Goal: Task Accomplishment & Management: Manage account settings

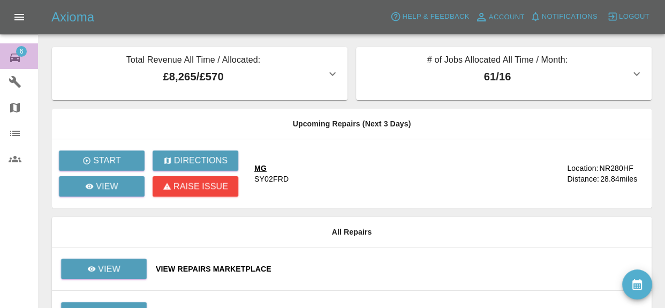
click at [21, 57] on div "6" at bounding box center [24, 57] width 30 height 16
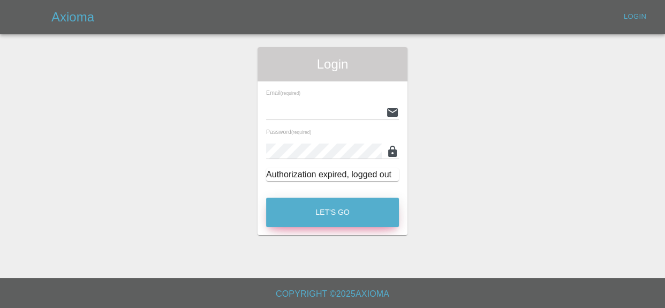
type input "[EMAIL_ADDRESS][DOMAIN_NAME]"
click at [350, 215] on button "Let's Go" at bounding box center [332, 212] width 133 height 29
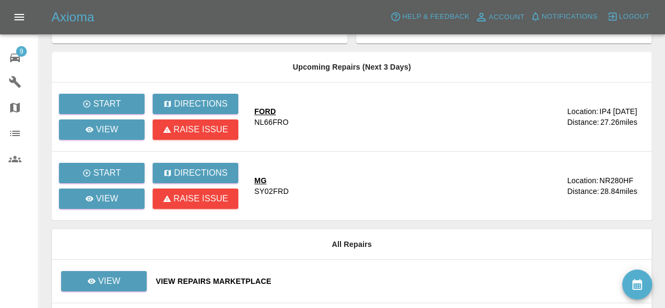
scroll to position [138, 0]
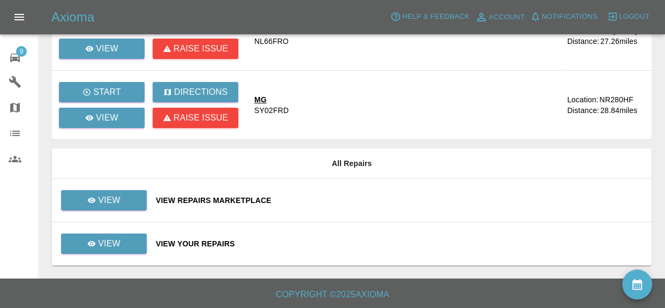
click at [211, 239] on div "View Your Repairs" at bounding box center [399, 243] width 487 height 11
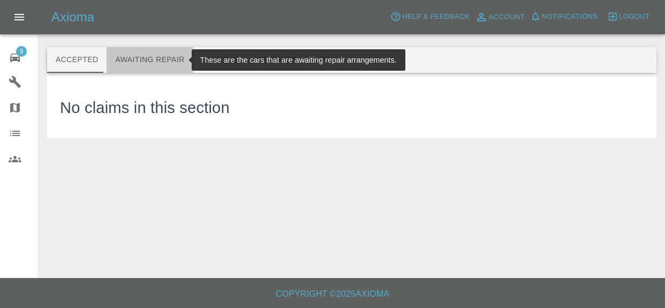
click at [160, 69] on button "Awaiting Repair" at bounding box center [150, 60] width 86 height 26
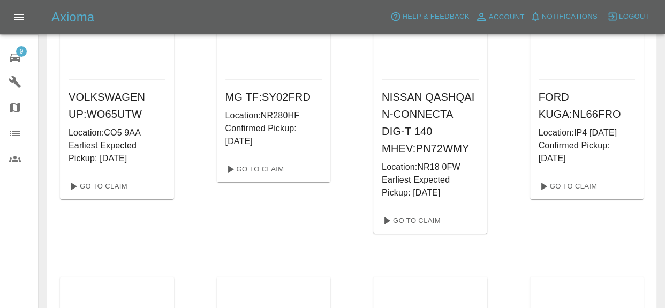
scroll to position [225, 0]
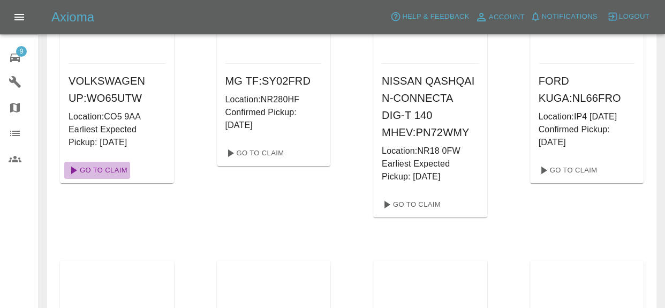
click at [99, 175] on link "Go To Claim" at bounding box center [97, 170] width 66 height 17
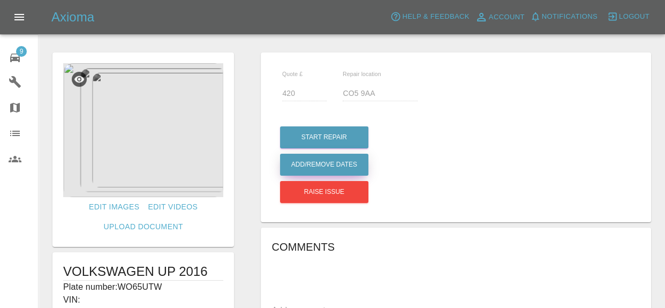
click at [339, 148] on button "Add/Remove Dates" at bounding box center [324, 137] width 88 height 22
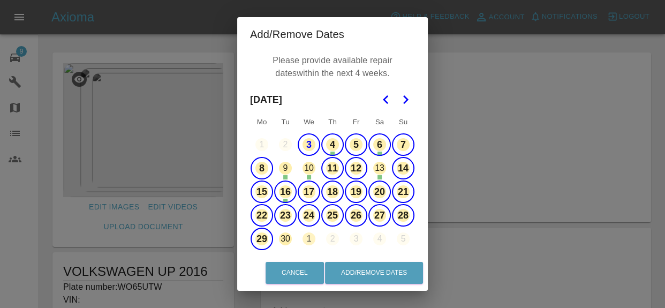
click at [315, 143] on button "3" at bounding box center [309, 144] width 22 height 22
click at [353, 147] on button "5" at bounding box center [356, 144] width 22 height 22
click at [381, 149] on button "6" at bounding box center [379, 144] width 22 height 22
click at [399, 143] on button "7" at bounding box center [403, 144] width 22 height 22
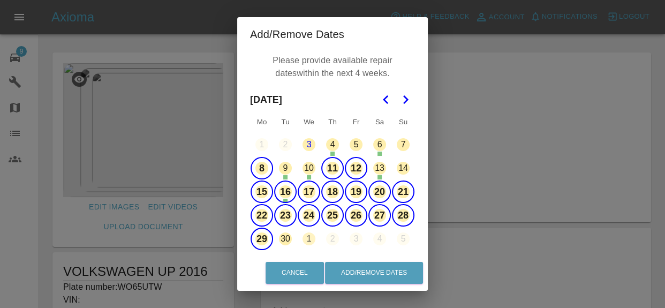
click at [401, 194] on button "21" at bounding box center [403, 191] width 22 height 22
click at [286, 185] on button "16" at bounding box center [285, 191] width 22 height 22
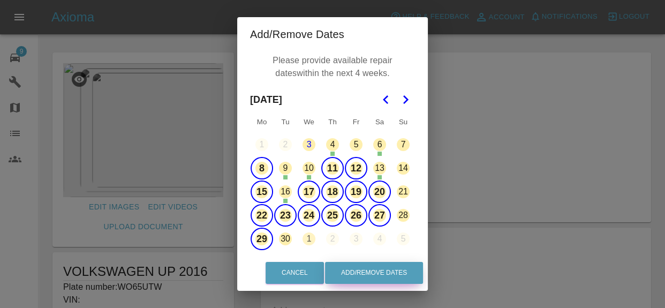
click at [372, 272] on button "Add/Remove Dates" at bounding box center [374, 273] width 98 height 22
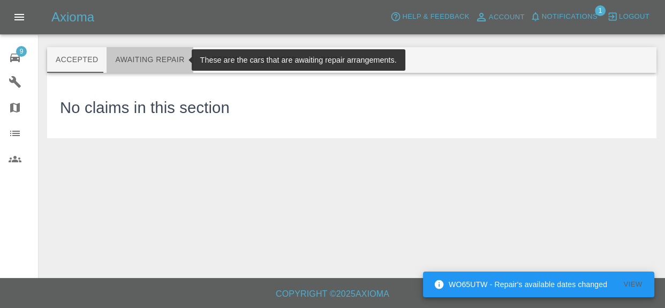
click at [148, 64] on button "Awaiting Repair" at bounding box center [150, 60] width 86 height 26
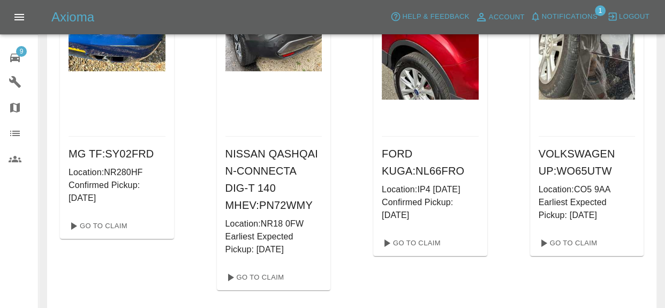
scroll to position [153, 0]
click at [273, 275] on link "Go To Claim" at bounding box center [254, 276] width 66 height 17
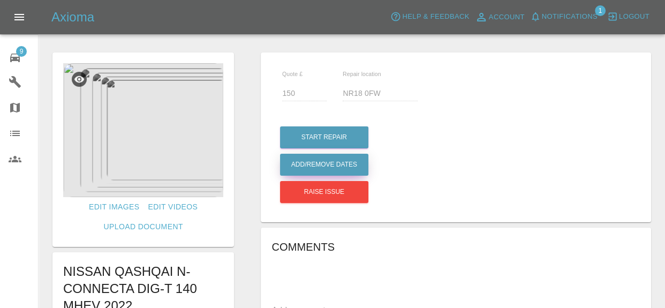
click at [310, 148] on button "Add/Remove Dates" at bounding box center [324, 137] width 88 height 22
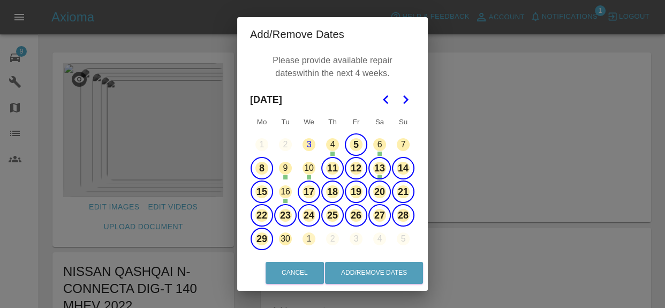
click at [353, 145] on button "5" at bounding box center [356, 144] width 22 height 22
click at [382, 172] on button "13" at bounding box center [379, 168] width 22 height 22
click at [348, 274] on button "Add/Remove Dates" at bounding box center [374, 273] width 98 height 22
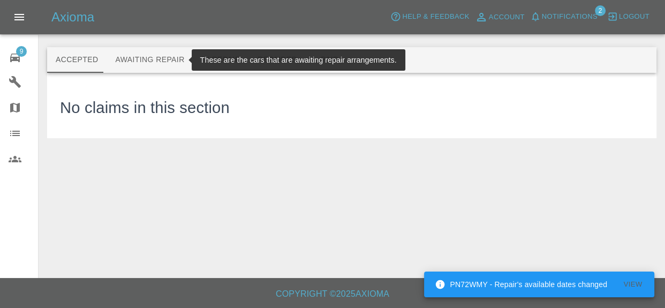
click at [153, 63] on button "Awaiting Repair" at bounding box center [150, 60] width 86 height 26
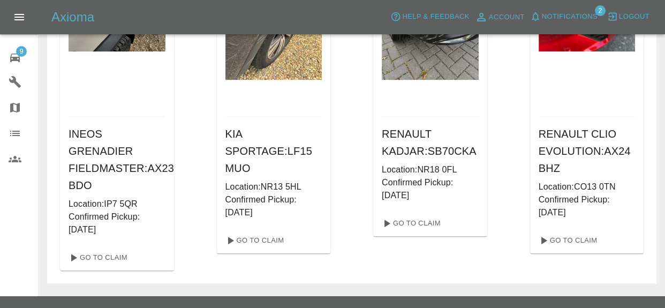
scroll to position [573, 0]
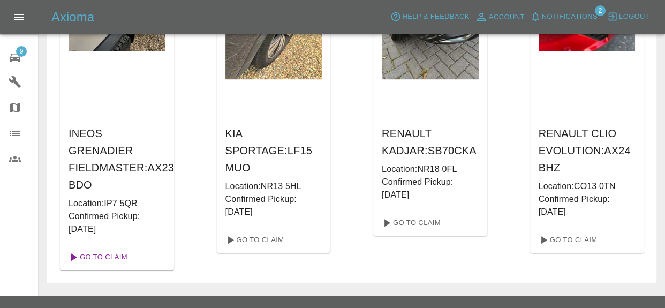
click at [119, 248] on link "Go To Claim" at bounding box center [97, 256] width 66 height 17
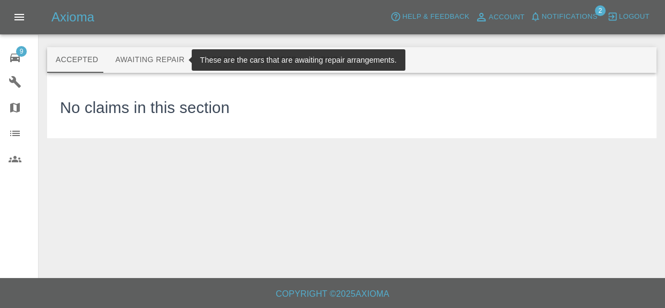
click at [135, 62] on button "Awaiting Repair" at bounding box center [150, 60] width 86 height 26
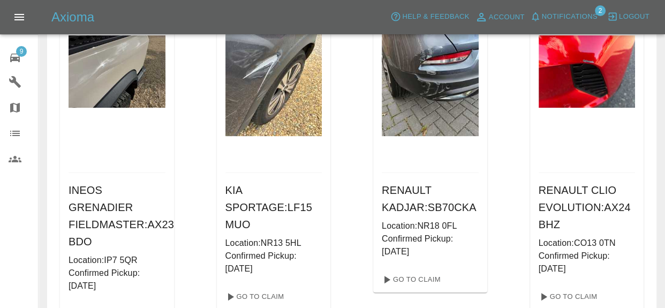
scroll to position [523, 0]
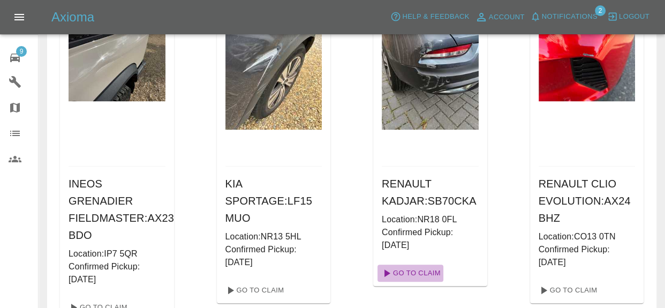
click at [429, 270] on link "Go To Claim" at bounding box center [410, 272] width 66 height 17
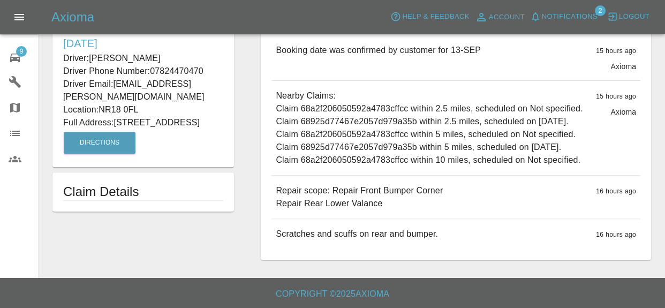
scroll to position [370, 0]
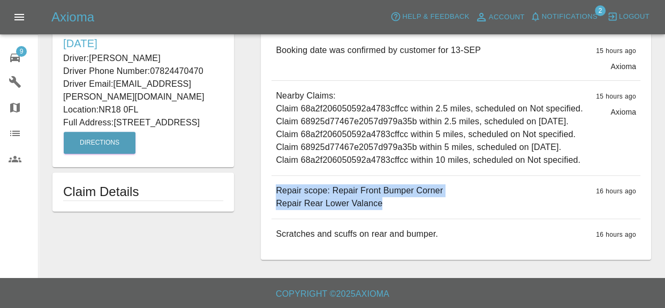
drag, startPoint x: 312, startPoint y: 200, endPoint x: 397, endPoint y: 210, distance: 86.3
click at [397, 210] on div "Repair scope: Repair Front Bumper Corner Repair Rear Lower Valance 16 hours ago" at bounding box center [455, 197] width 369 height 43
copy p "Repair scope: Repair Front Bumper Corner Repair Rear Lower Valance"
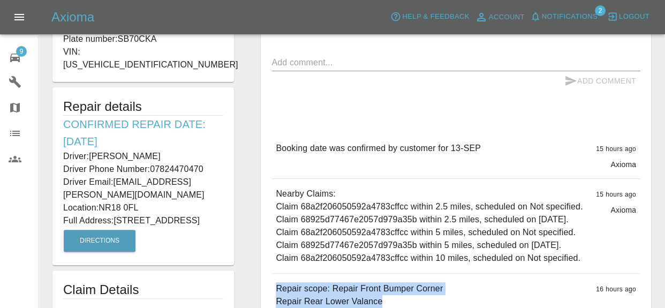
scroll to position [224, 0]
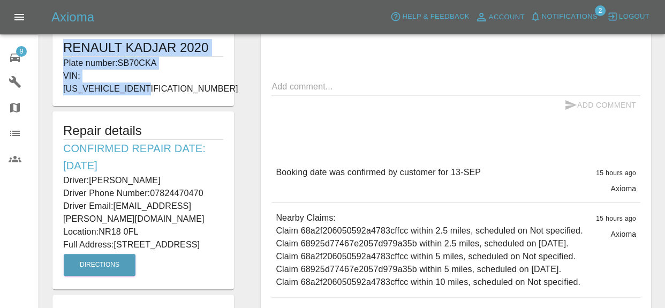
drag, startPoint x: 66, startPoint y: 42, endPoint x: 168, endPoint y: 81, distance: 109.0
click at [168, 81] on div "RENAULT KADJAR 2020 Plate number: SB70CKA VIN: VF1RFE00X66260347" at bounding box center [142, 67] width 181 height 78
copy div "RENAULT KADJAR 2020 Plate number: SB70CKA VIN: VF1RFE00X66260347"
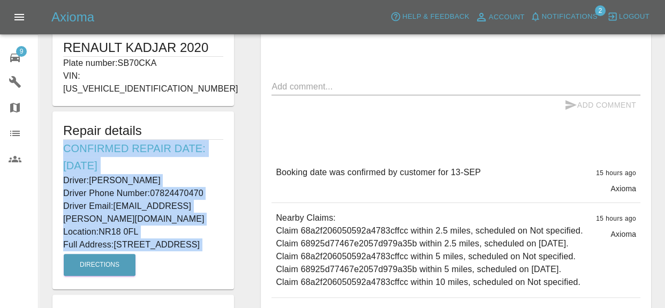
drag, startPoint x: 77, startPoint y: 144, endPoint x: 157, endPoint y: 266, distance: 145.7
click at [157, 266] on div "Repair details Confirmed Repair Date: 13/09/25 Driver: Lee Kennedy Driver Phone…" at bounding box center [142, 200] width 181 height 178
copy div "Confirmed Repair Date: 13/09/25 Driver: Lee Kennedy Driver Phone Number: 078244…"
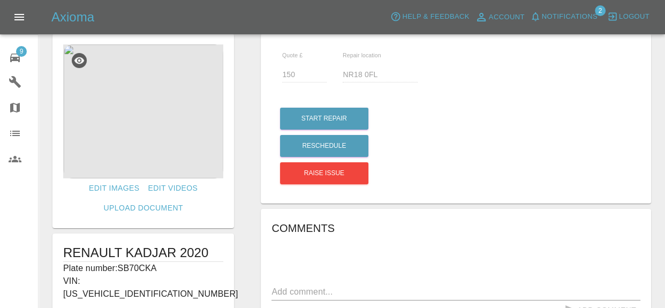
scroll to position [0, 0]
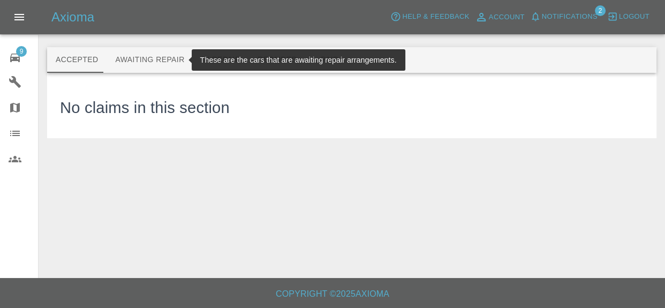
click at [147, 69] on button "Awaiting Repair" at bounding box center [150, 60] width 86 height 26
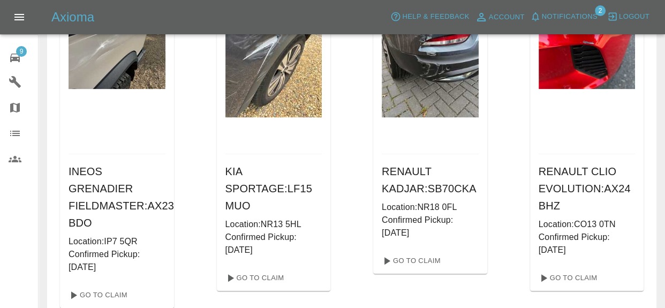
scroll to position [527, 0]
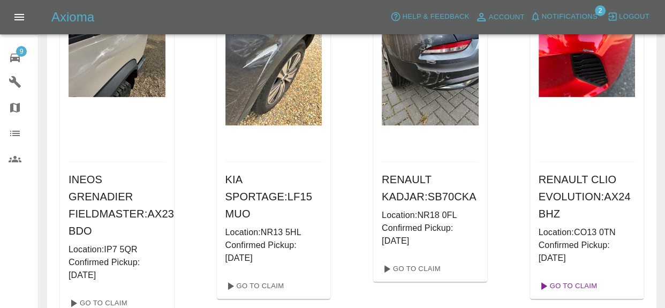
click at [580, 286] on link "Go To Claim" at bounding box center [567, 285] width 66 height 17
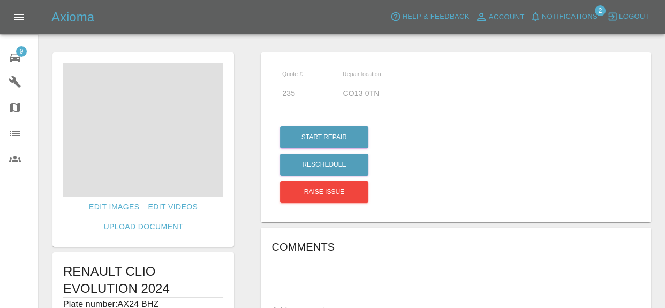
click at [578, 21] on span "Notifications" at bounding box center [570, 17] width 56 height 12
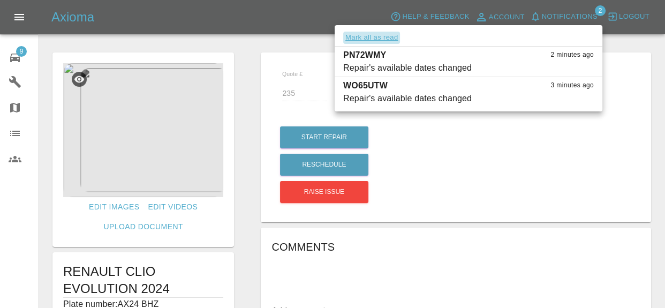
click at [381, 39] on button "Mark all as read" at bounding box center [371, 38] width 57 height 12
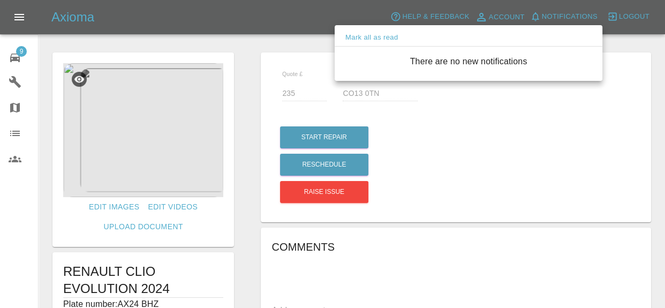
click at [292, 26] on div at bounding box center [332, 154] width 665 height 308
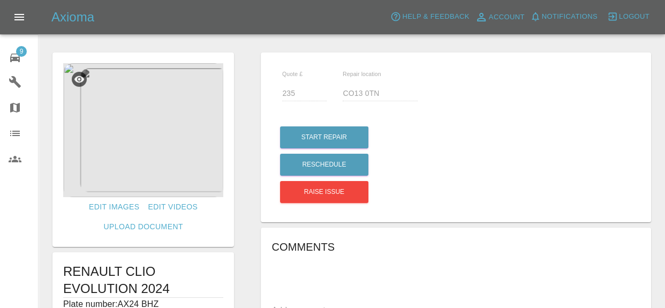
click at [461, 238] on h6 "Comments" at bounding box center [455, 246] width 369 height 17
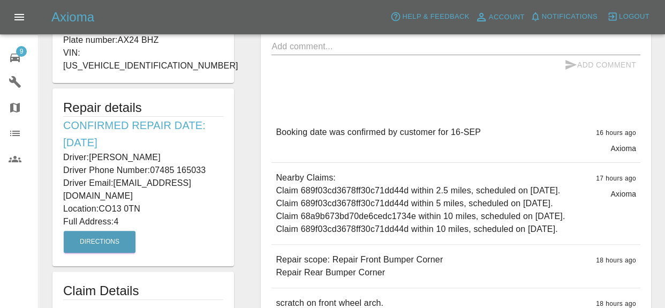
scroll to position [375, 0]
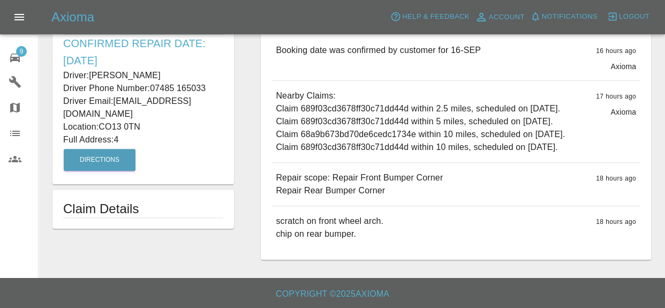
click at [365, 206] on div "Repair scope: Repair Front Bumper Corner Repair Rear Bumper Corner 18 hours ago" at bounding box center [455, 184] width 369 height 43
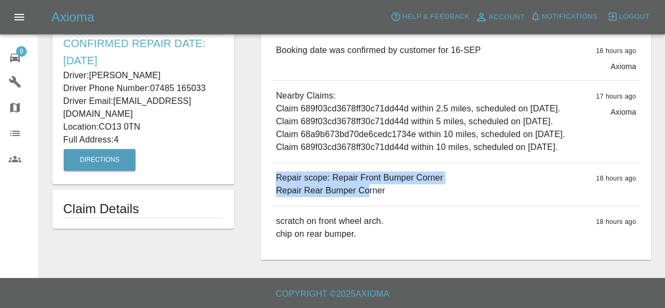
click at [385, 197] on p "Repair scope: Repair Front Bumper Corner Repair Rear Bumper Corner" at bounding box center [359, 184] width 167 height 26
click at [309, 197] on p "Repair scope: Repair Front Bumper Corner Repair Rear Bumper Corner" at bounding box center [359, 184] width 167 height 26
drag, startPoint x: 354, startPoint y: 214, endPoint x: 384, endPoint y: 216, distance: 30.0
click at [385, 197] on p "Repair scope: Repair Front Bumper Corner Repair Rear Bumper Corner" at bounding box center [359, 184] width 167 height 26
copy p "Repair scope: Repair Front Bumper Corner Repair Rear Bumper Corner"
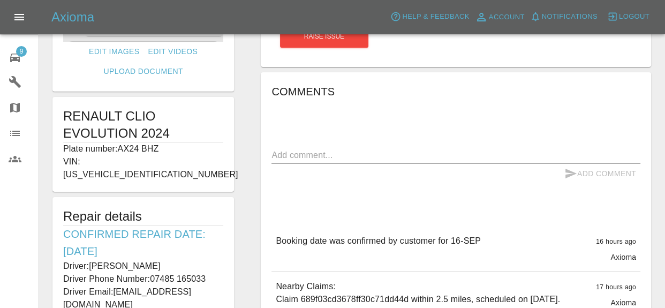
scroll to position [160, 0]
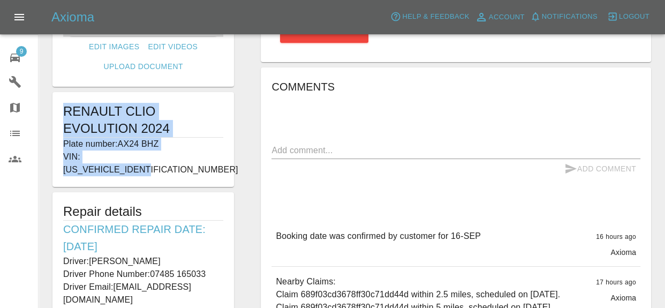
drag, startPoint x: 65, startPoint y: 109, endPoint x: 175, endPoint y: 161, distance: 121.2
click at [175, 161] on div "RENAULT CLIO EVOLUTION 2024 Plate number: AX24 BHZ VIN: VF1RJA00672980177" at bounding box center [142, 139] width 181 height 95
copy div "RENAULT CLIO EVOLUTION 2024 Plate number: AX24 BHZ VIN: VF1RJA00672980177"
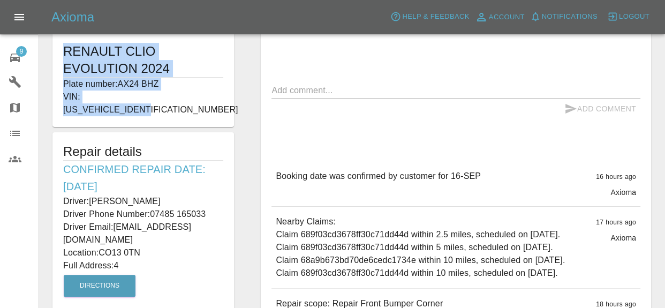
scroll to position [278, 0]
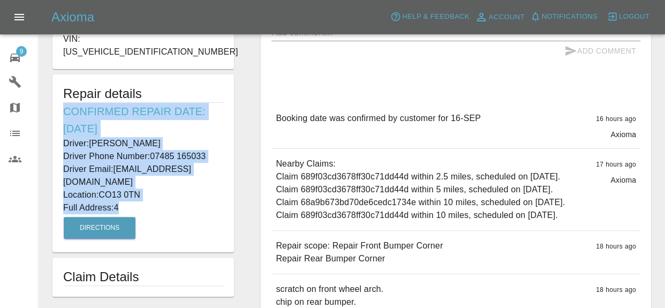
drag, startPoint x: 65, startPoint y: 97, endPoint x: 125, endPoint y: 200, distance: 118.8
click at [125, 200] on div "Repair details Confirmed Repair Date: 16/09/25 Driver: Christopher Beach Driver…" at bounding box center [142, 163] width 181 height 178
copy div "Confirmed Repair Date: 16/09/25 Driver: Christopher Beach Driver Phone Number: …"
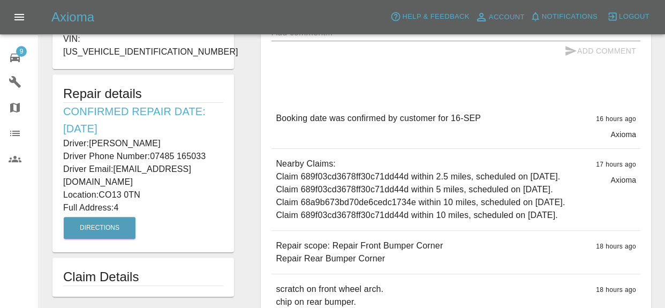
click at [323, 100] on div "Comments x Add Comment Booking date was confirmed by customer for 16-SEP 16 hou…" at bounding box center [455, 138] width 369 height 357
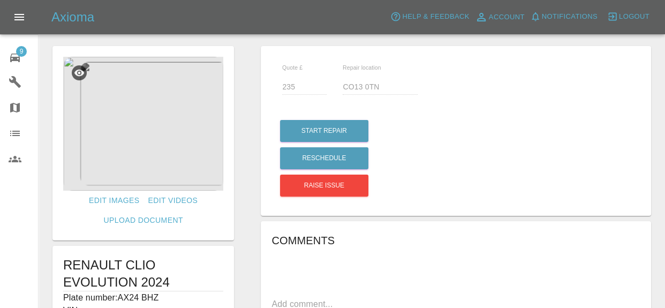
scroll to position [0, 0]
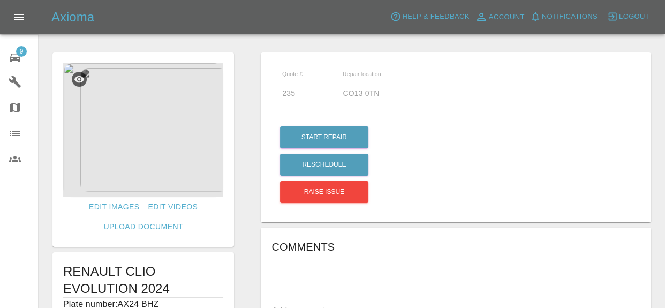
click at [30, 51] on div "9" at bounding box center [24, 57] width 30 height 16
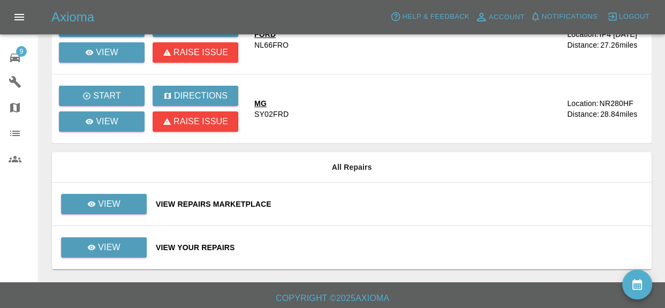
scroll to position [138, 0]
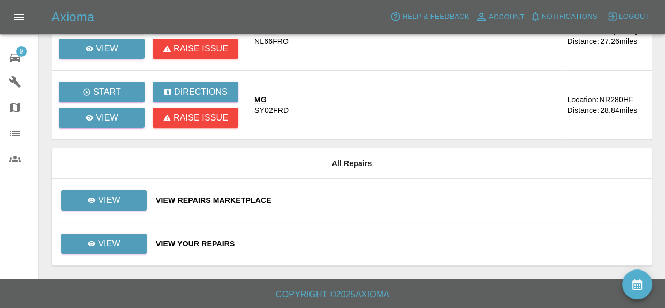
click at [231, 198] on div "View Repairs Marketplace" at bounding box center [399, 200] width 487 height 11
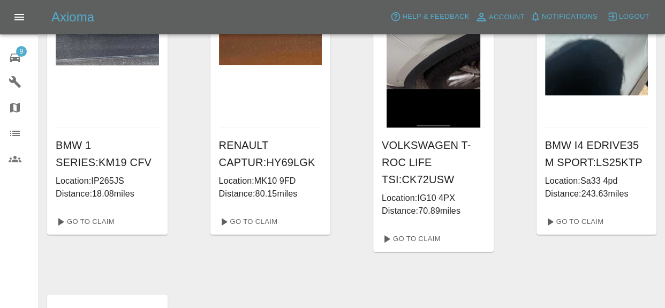
scroll to position [474, 0]
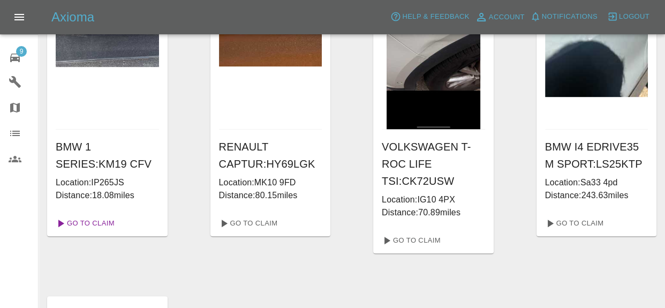
click at [105, 223] on link "Go To Claim" at bounding box center [84, 223] width 66 height 17
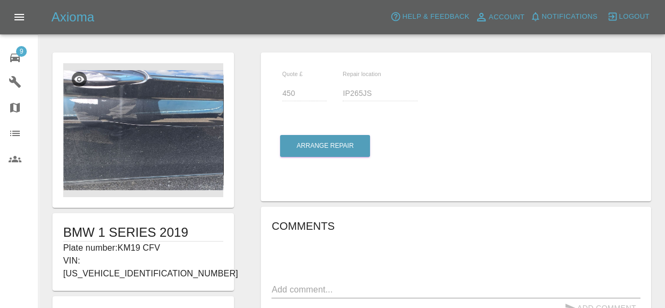
click at [185, 150] on img at bounding box center [143, 130] width 160 height 134
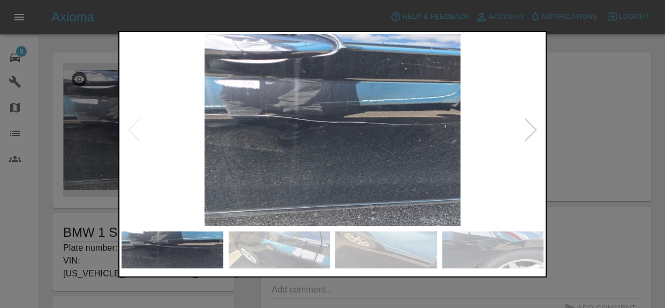
click at [531, 137] on div at bounding box center [531, 130] width 14 height 24
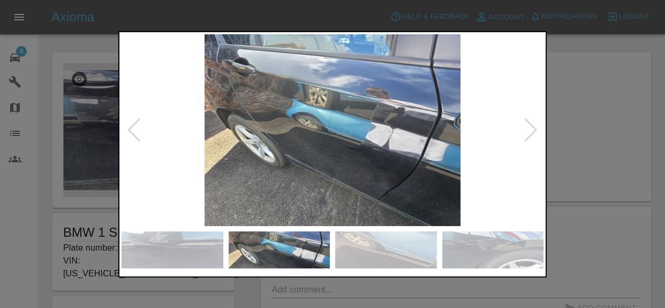
click at [527, 137] on div at bounding box center [531, 130] width 14 height 24
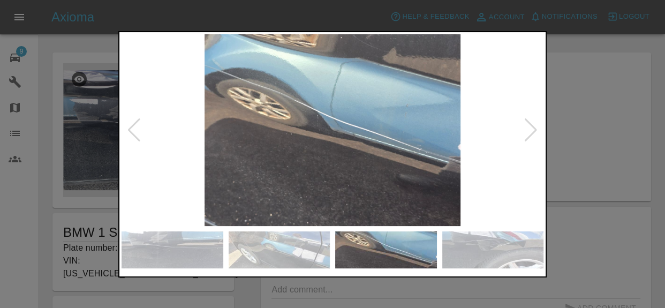
click at [527, 137] on div at bounding box center [531, 130] width 14 height 24
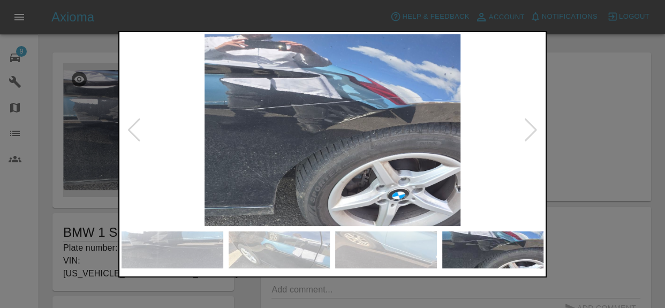
click at [527, 137] on div at bounding box center [531, 130] width 14 height 24
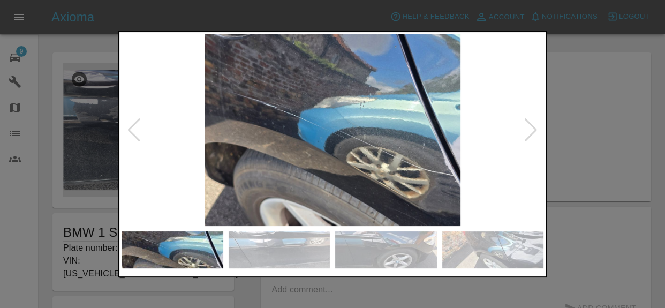
click at [527, 137] on div at bounding box center [531, 130] width 14 height 24
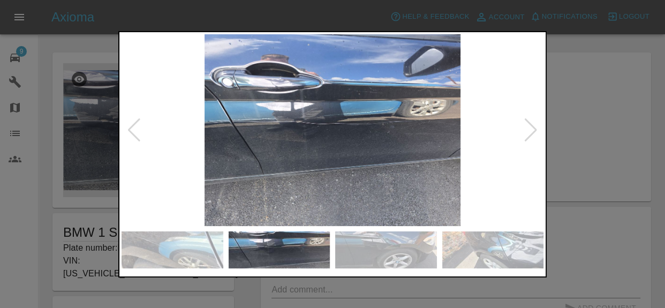
click at [527, 137] on div at bounding box center [531, 130] width 14 height 24
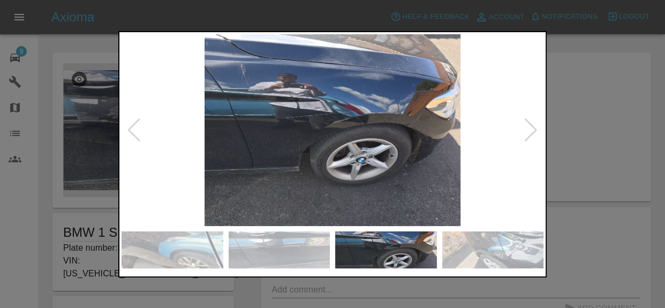
click at [527, 137] on div at bounding box center [531, 130] width 14 height 24
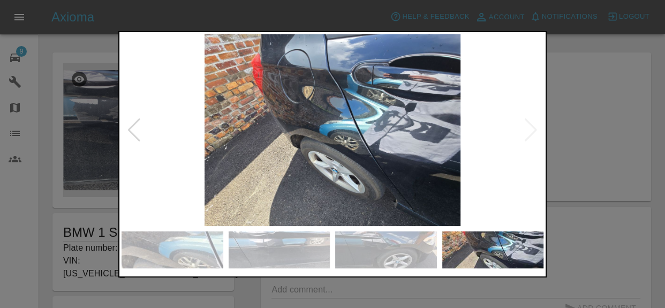
click at [578, 170] on div at bounding box center [332, 154] width 665 height 308
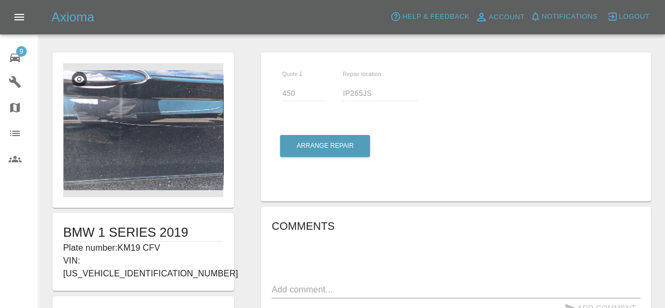
click at [200, 140] on img at bounding box center [143, 130] width 160 height 134
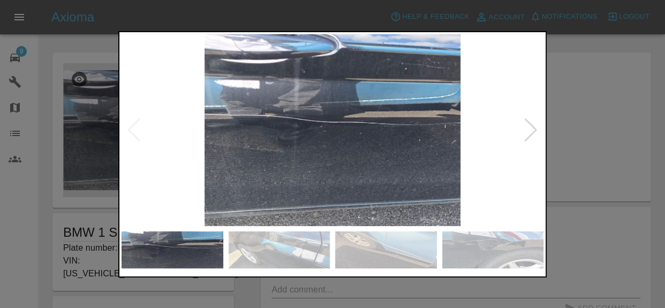
click at [535, 129] on div at bounding box center [531, 130] width 14 height 24
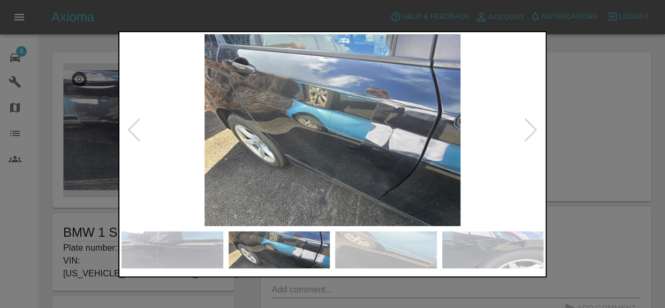
click at [535, 129] on div at bounding box center [531, 130] width 14 height 24
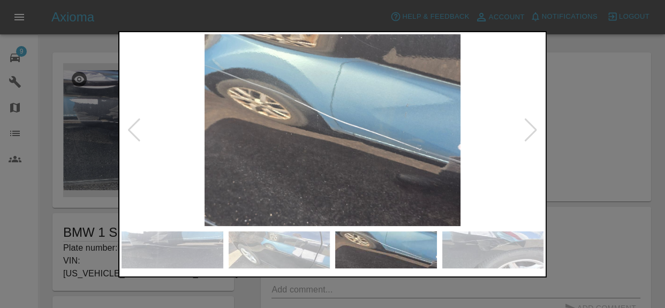
click at [535, 129] on div at bounding box center [531, 130] width 14 height 24
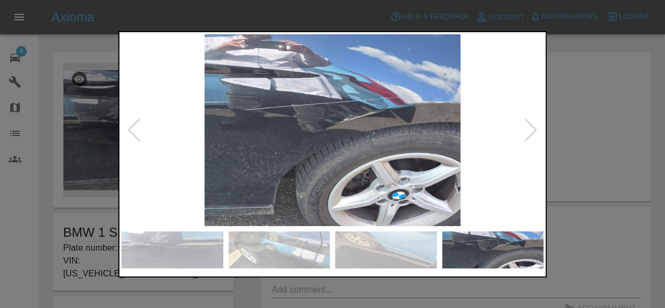
click at [535, 129] on div at bounding box center [531, 130] width 14 height 24
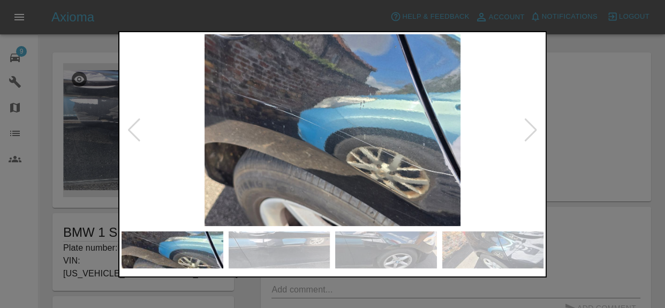
click at [535, 129] on div at bounding box center [531, 130] width 14 height 24
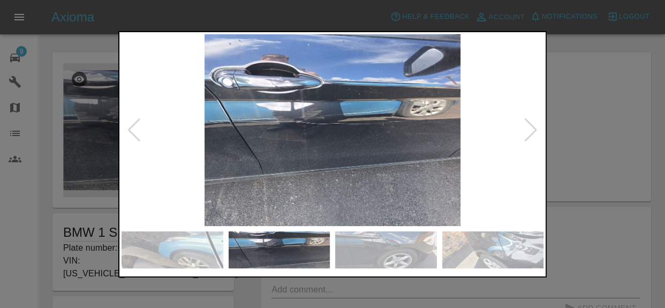
click at [565, 140] on div at bounding box center [332, 154] width 665 height 308
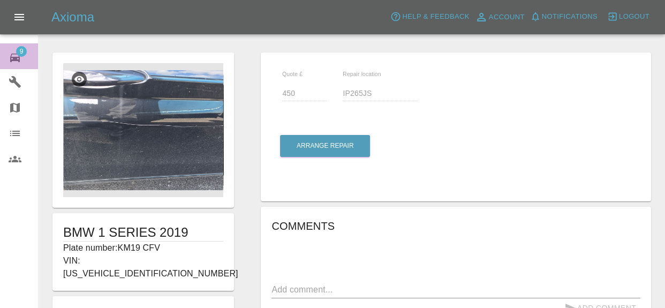
click at [18, 50] on span "9" at bounding box center [21, 51] width 11 height 11
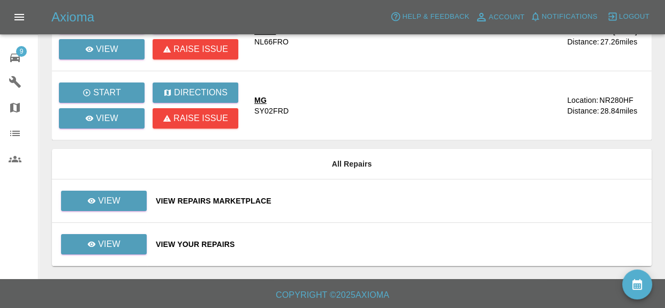
scroll to position [138, 0]
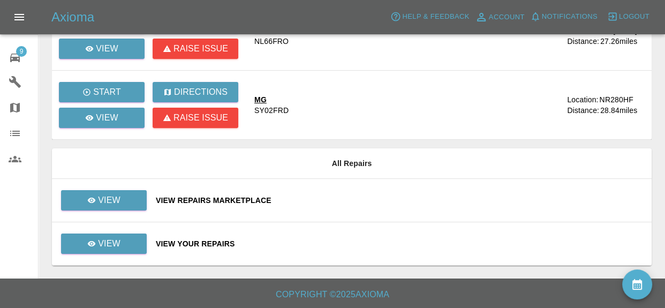
click at [195, 242] on div "View Your Repairs" at bounding box center [399, 243] width 487 height 11
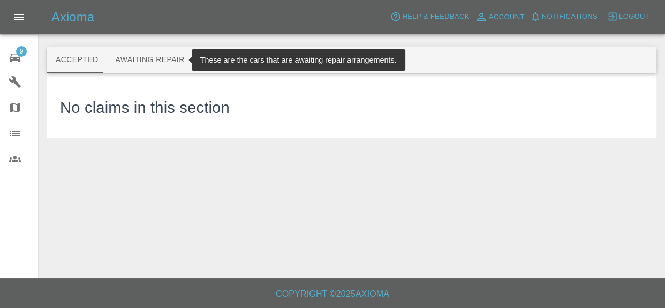
click at [152, 63] on button "Awaiting Repair" at bounding box center [150, 60] width 86 height 26
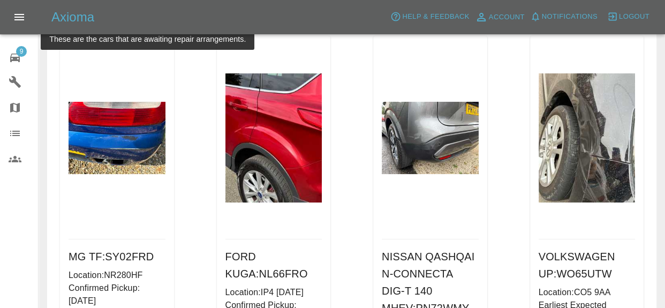
scroll to position [49, 0]
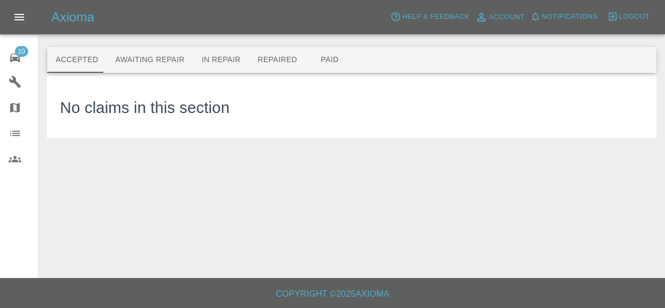
click at [25, 55] on span "10" at bounding box center [20, 51] width 13 height 11
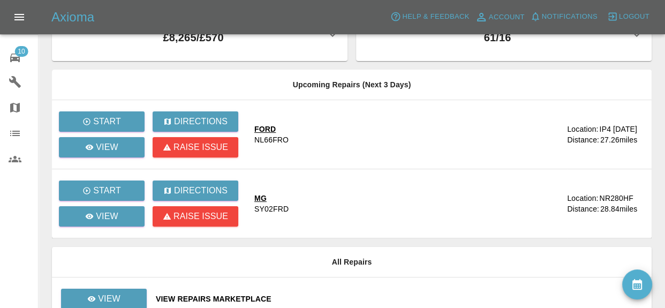
scroll to position [138, 0]
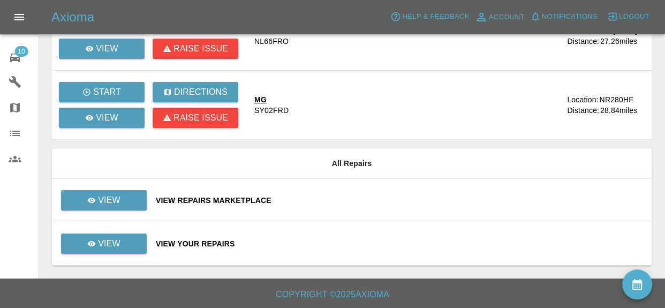
click at [244, 196] on div "View Repairs Marketplace" at bounding box center [399, 200] width 487 height 11
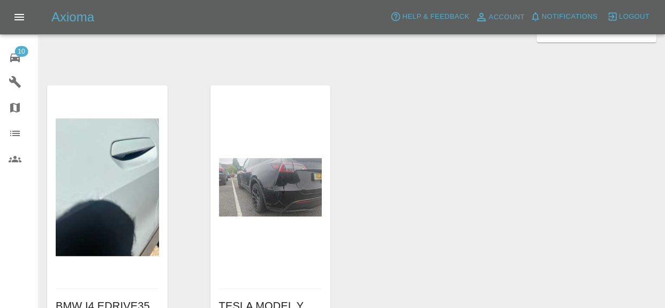
scroll to position [700, 0]
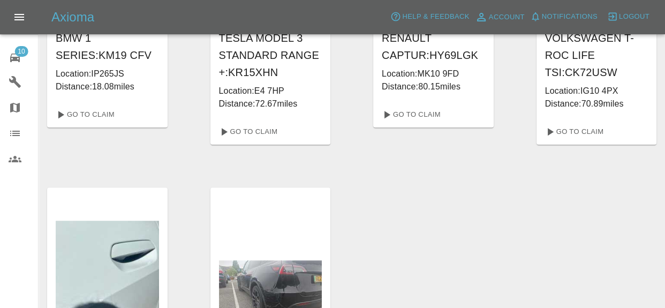
scroll to position [498, 0]
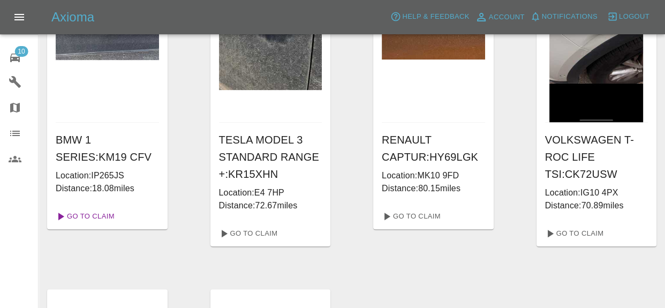
click at [95, 214] on link "Go To Claim" at bounding box center [84, 216] width 66 height 17
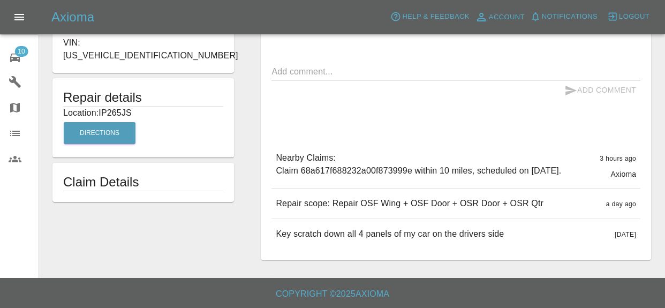
scroll to position [228, 0]
click at [117, 122] on button "Directions" at bounding box center [100, 133] width 72 height 22
click at [107, 122] on button "Directions" at bounding box center [100, 133] width 72 height 22
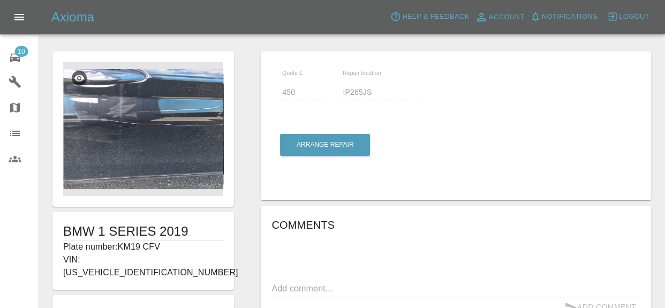
scroll to position [0, 0]
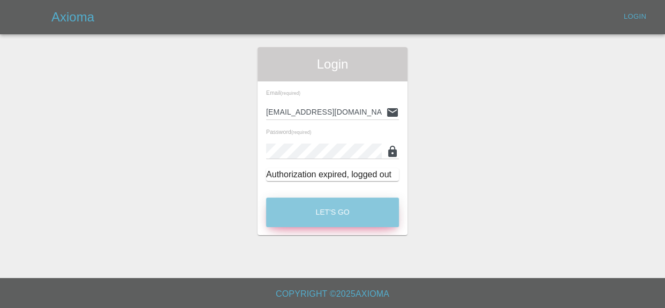
type input "[EMAIL_ADDRESS][DOMAIN_NAME]"
click at [356, 212] on button "Let's Go" at bounding box center [332, 212] width 133 height 29
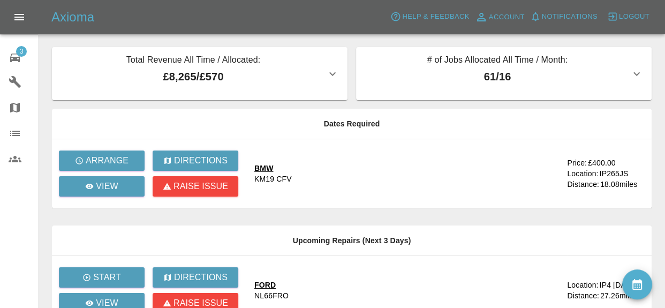
click at [272, 167] on div "BMW" at bounding box center [272, 168] width 37 height 11
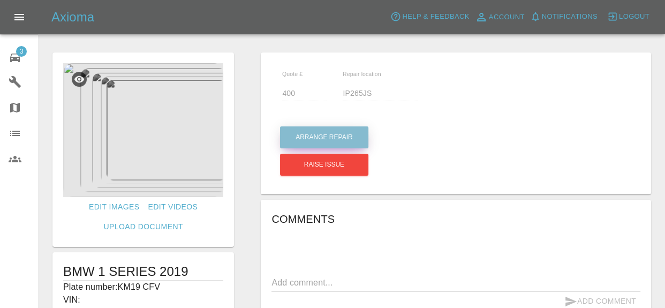
click at [358, 143] on button "Arrange Repair" at bounding box center [324, 137] width 88 height 22
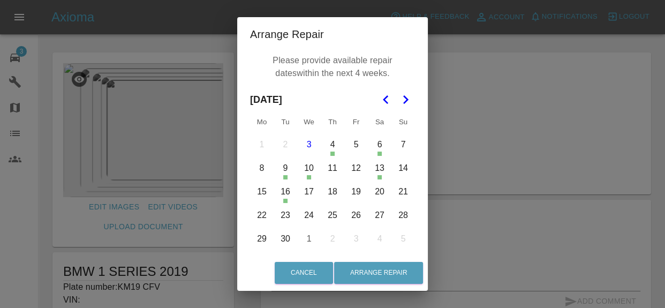
click at [407, 99] on polygon "Go to the Next Month" at bounding box center [405, 99] width 5 height 9
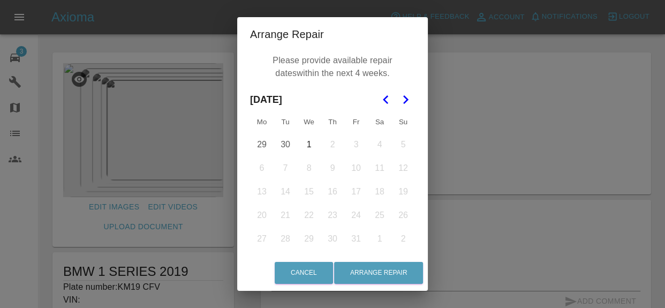
click at [382, 104] on icon "Go to the Previous Month" at bounding box center [386, 99] width 13 height 13
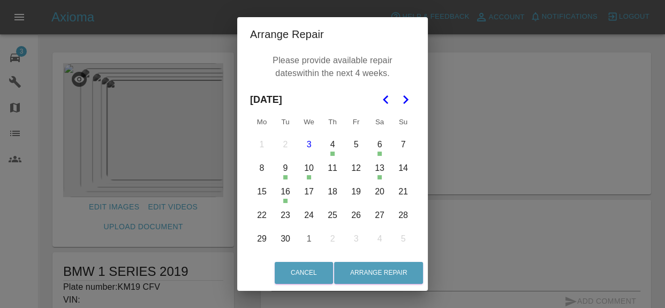
click at [261, 169] on button "8" at bounding box center [262, 168] width 22 height 22
click at [287, 172] on button "9" at bounding box center [285, 168] width 22 height 22
click at [314, 165] on button "10" at bounding box center [309, 168] width 22 height 22
click at [283, 173] on button "9" at bounding box center [285, 168] width 22 height 22
click at [312, 171] on button "10" at bounding box center [309, 168] width 22 height 22
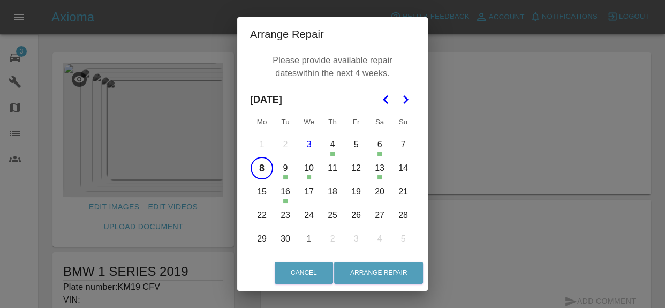
click at [342, 168] on button "11" at bounding box center [332, 168] width 22 height 22
click at [368, 171] on button "13" at bounding box center [379, 168] width 22 height 22
click at [382, 167] on button "13" at bounding box center [379, 168] width 22 height 22
click at [353, 167] on button "12" at bounding box center [356, 168] width 22 height 22
click at [403, 178] on button "14" at bounding box center [403, 168] width 22 height 22
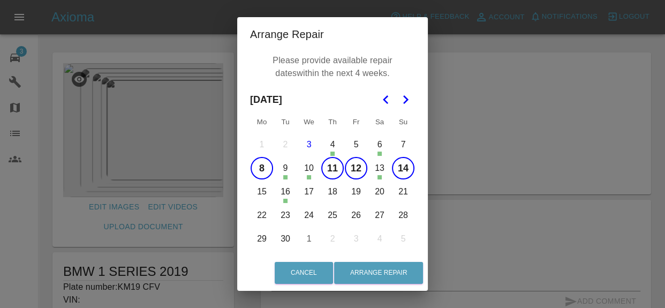
click at [400, 177] on button "14" at bounding box center [403, 168] width 22 height 22
click at [257, 194] on button "15" at bounding box center [262, 191] width 22 height 22
click at [305, 191] on button "17" at bounding box center [309, 191] width 22 height 22
click at [336, 193] on button "18" at bounding box center [332, 191] width 22 height 22
click at [357, 193] on button "19" at bounding box center [356, 191] width 22 height 22
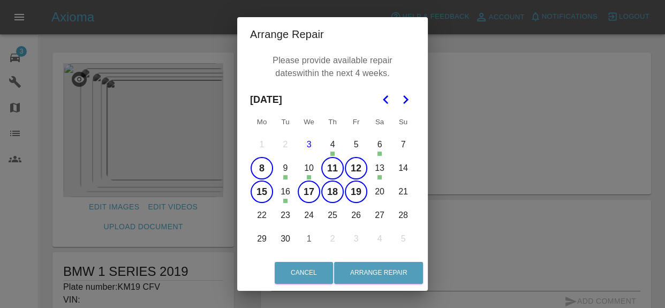
click at [267, 213] on button "22" at bounding box center [262, 215] width 22 height 22
click at [294, 211] on button "23" at bounding box center [285, 215] width 22 height 22
click at [320, 215] on button "24" at bounding box center [309, 215] width 22 height 22
click at [332, 214] on button "25" at bounding box center [332, 215] width 22 height 22
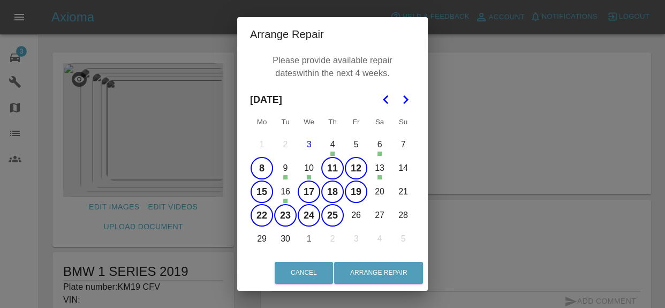
drag, startPoint x: 294, startPoint y: 211, endPoint x: 358, endPoint y: 221, distance: 65.0
click at [358, 221] on button "26" at bounding box center [356, 215] width 22 height 22
click at [387, 195] on button "20" at bounding box center [379, 191] width 22 height 22
click at [379, 194] on button "20" at bounding box center [379, 191] width 22 height 22
click at [380, 199] on button "20" at bounding box center [379, 191] width 22 height 22
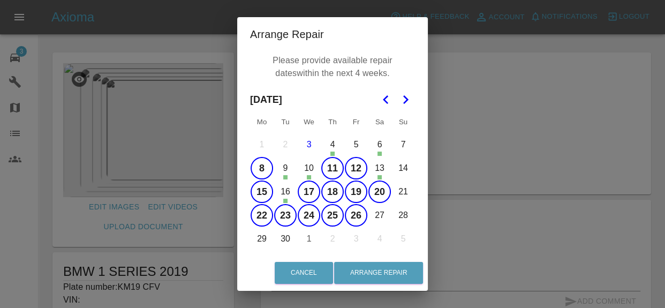
click at [378, 212] on button "27" at bounding box center [379, 215] width 22 height 22
click at [267, 240] on button "29" at bounding box center [262, 239] width 22 height 22
click at [287, 239] on button "30" at bounding box center [285, 239] width 22 height 22
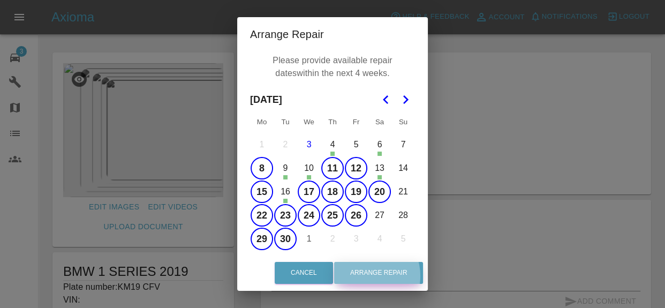
click at [368, 276] on button "Arrange Repair" at bounding box center [378, 273] width 89 height 22
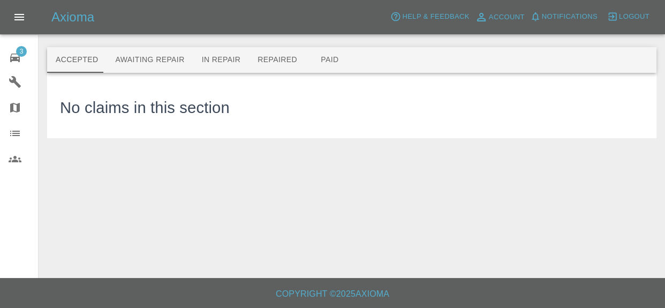
click at [24, 59] on div "3" at bounding box center [24, 57] width 30 height 16
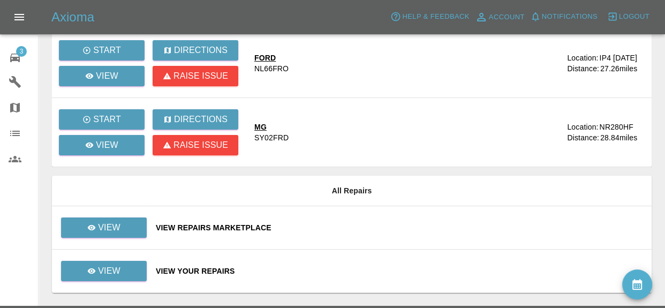
scroll to position [128, 0]
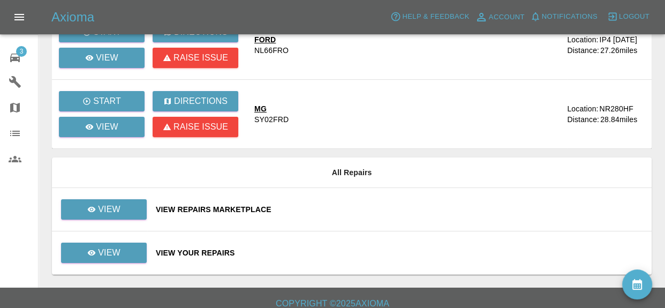
click at [199, 212] on div "View Repairs Marketplace" at bounding box center [399, 209] width 487 height 11
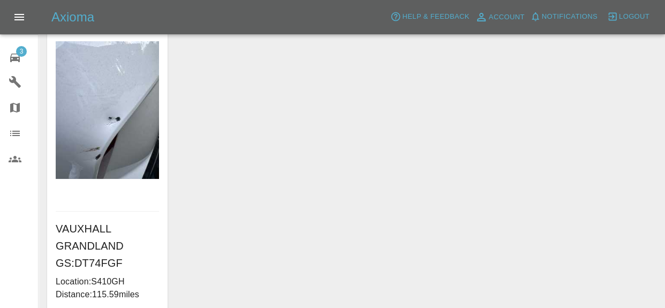
scroll to position [109, 0]
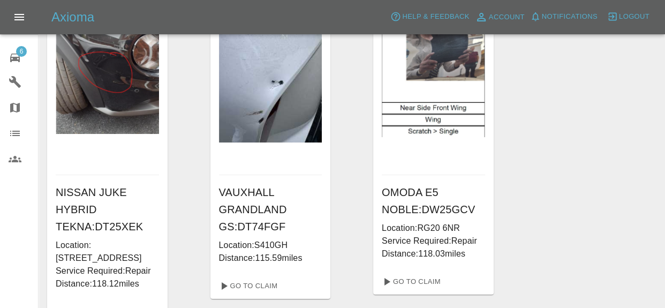
scroll to position [85, 0]
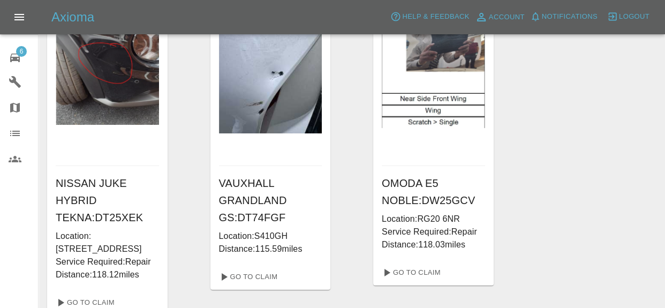
click at [21, 56] on span "6" at bounding box center [21, 51] width 11 height 11
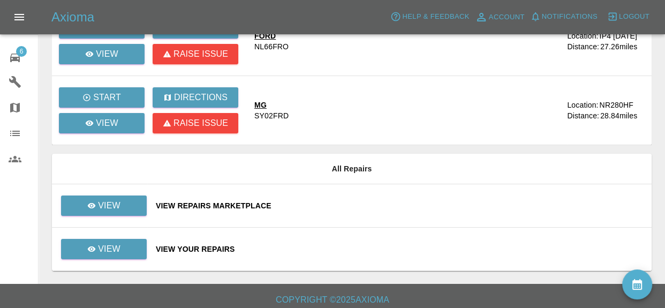
scroll to position [138, 0]
